Goal: Transaction & Acquisition: Obtain resource

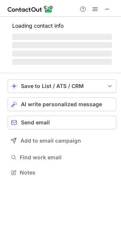
scroll to position [184, 121]
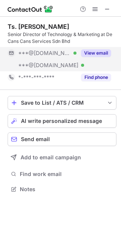
click at [100, 54] on button "View email" at bounding box center [96, 53] width 30 height 8
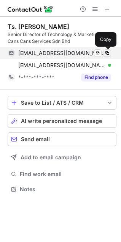
click at [105, 53] on span at bounding box center [107, 53] width 6 height 6
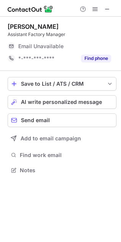
scroll to position [4, 4]
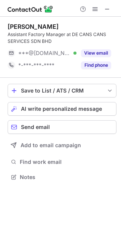
scroll to position [171, 121]
click at [104, 54] on button "View email" at bounding box center [96, 53] width 30 height 8
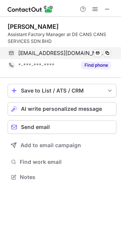
click at [107, 49] on div "chinsweeteo@gmail.com Verified Send email Copy" at bounding box center [59, 53] width 103 height 12
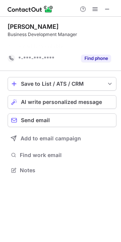
scroll to position [4, 4]
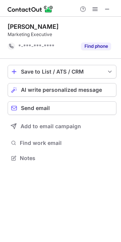
scroll to position [4, 4]
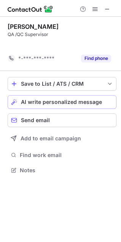
scroll to position [4, 4]
